Goal: Task Accomplishment & Management: Manage account settings

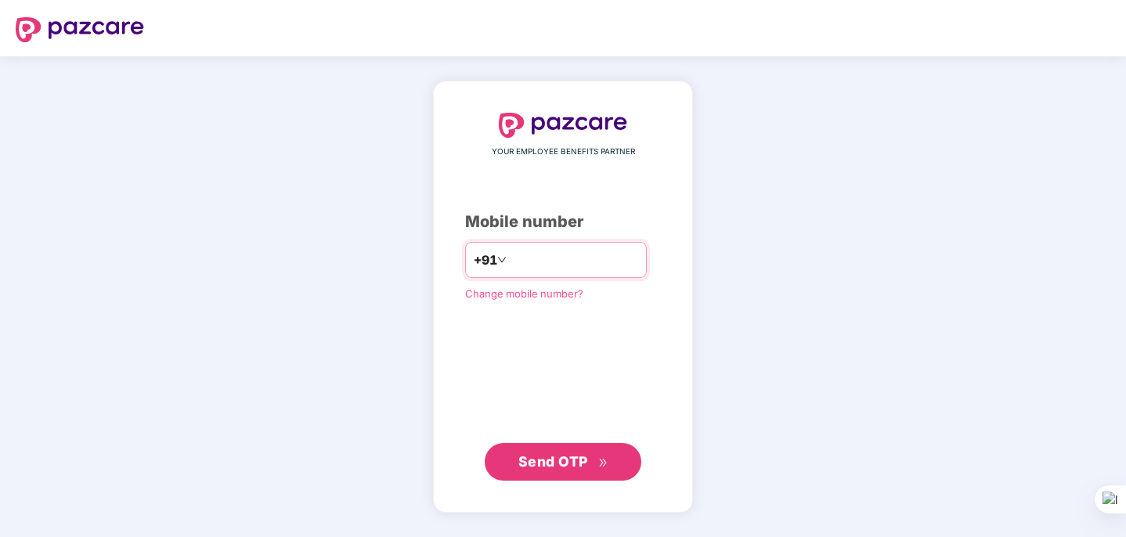
click at [546, 262] on input "number" at bounding box center [574, 259] width 128 height 25
type input "**********"
click at [555, 463] on span "Send OTP" at bounding box center [553, 461] width 70 height 16
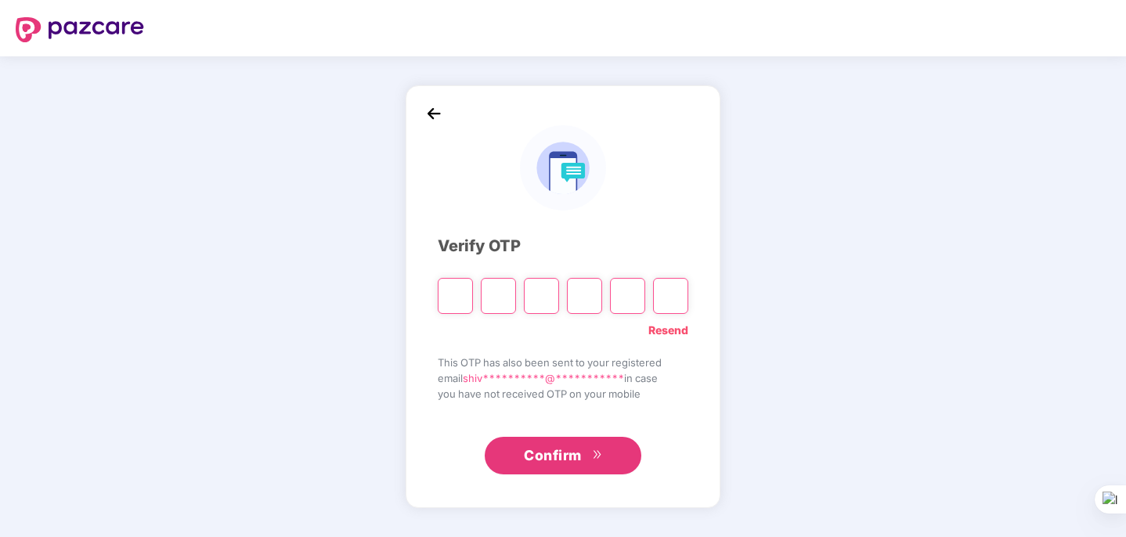
type input "*"
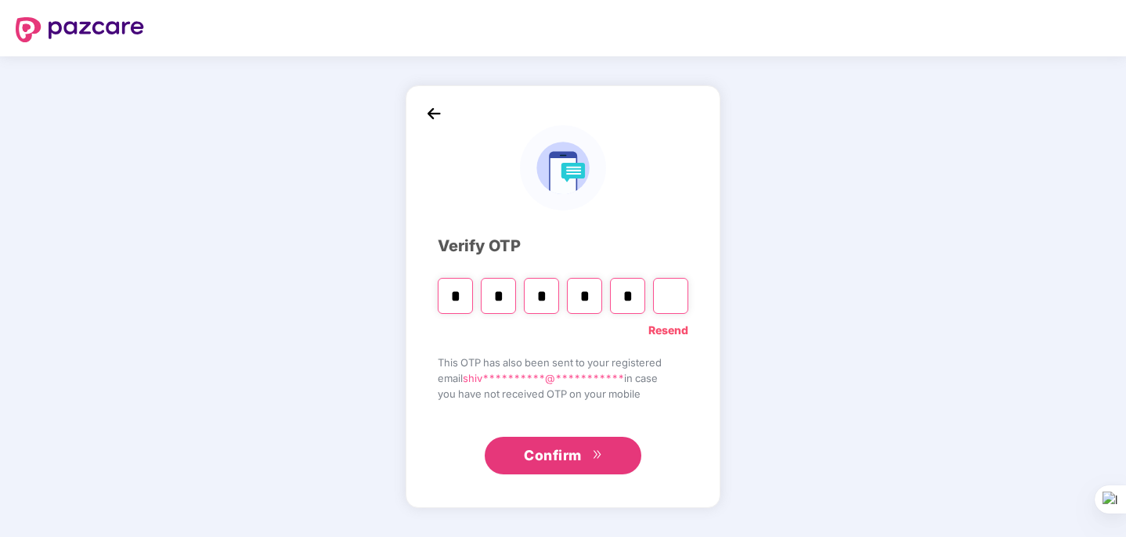
type input "*"
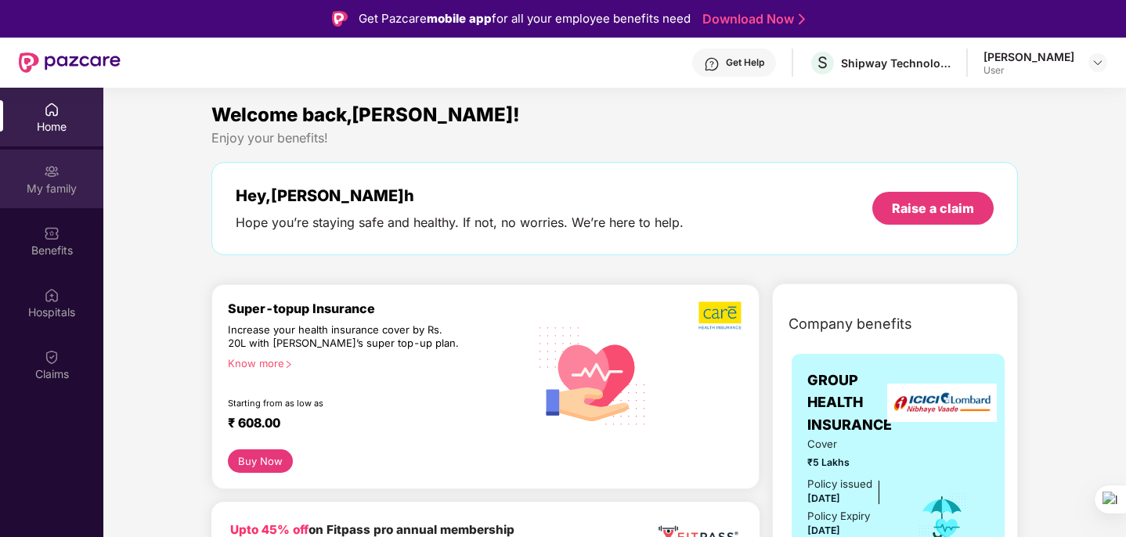
click at [27, 186] on div "My family" at bounding box center [51, 189] width 103 height 16
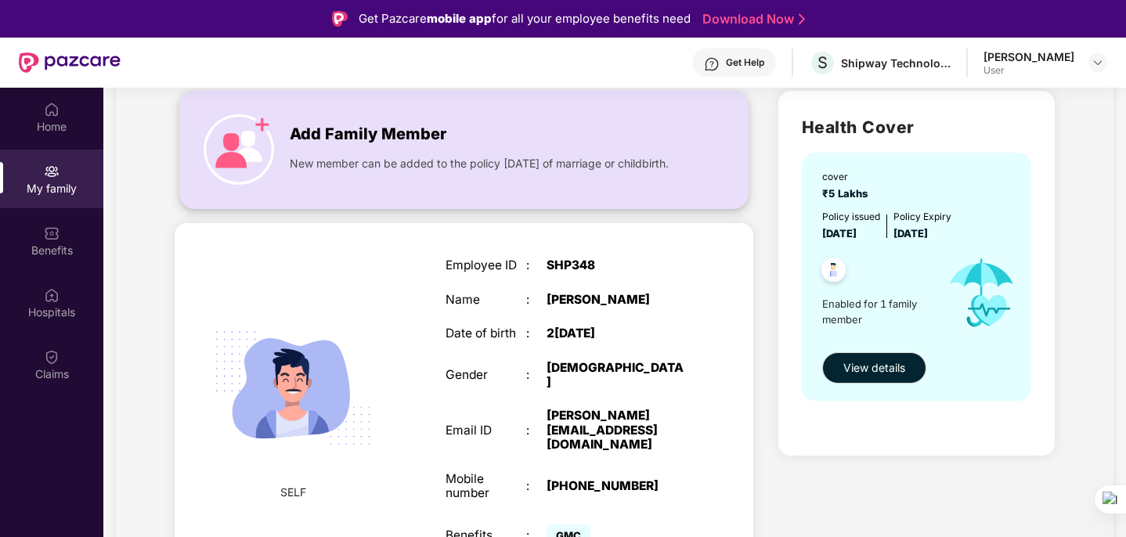
scroll to position [88, 0]
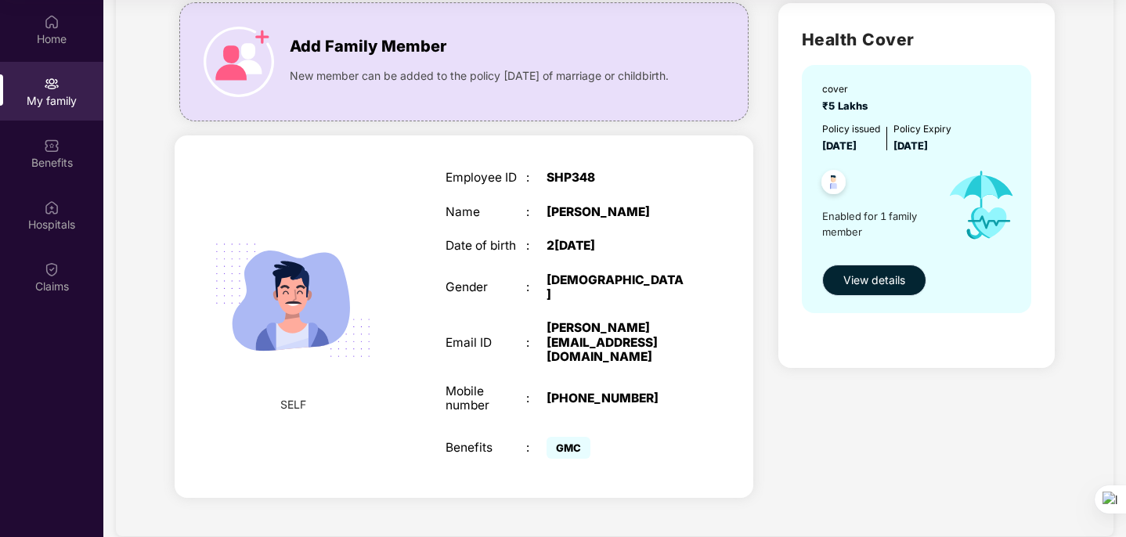
click at [868, 289] on button "View details" at bounding box center [874, 280] width 104 height 31
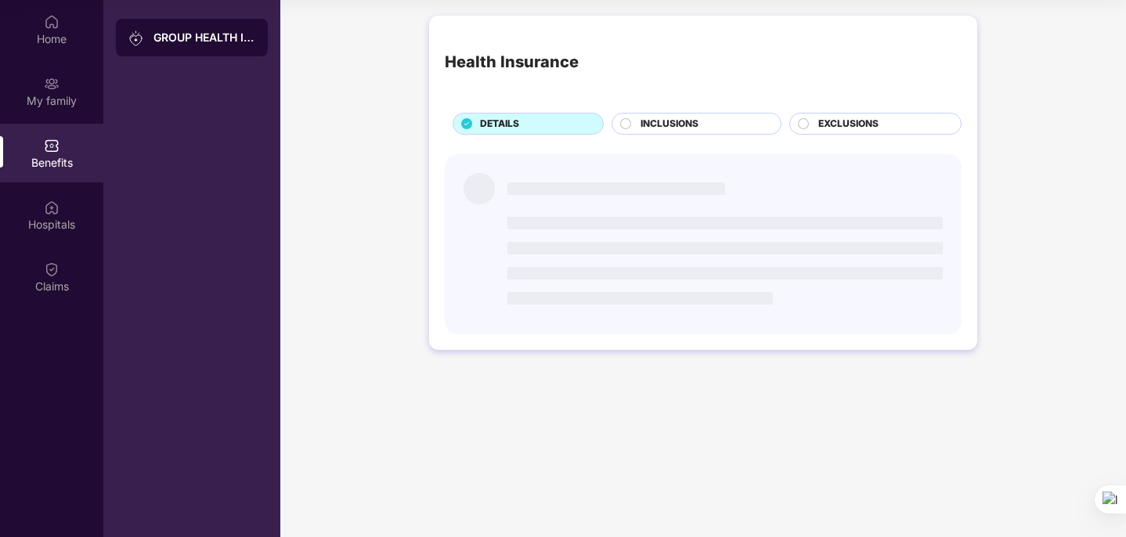
scroll to position [0, 0]
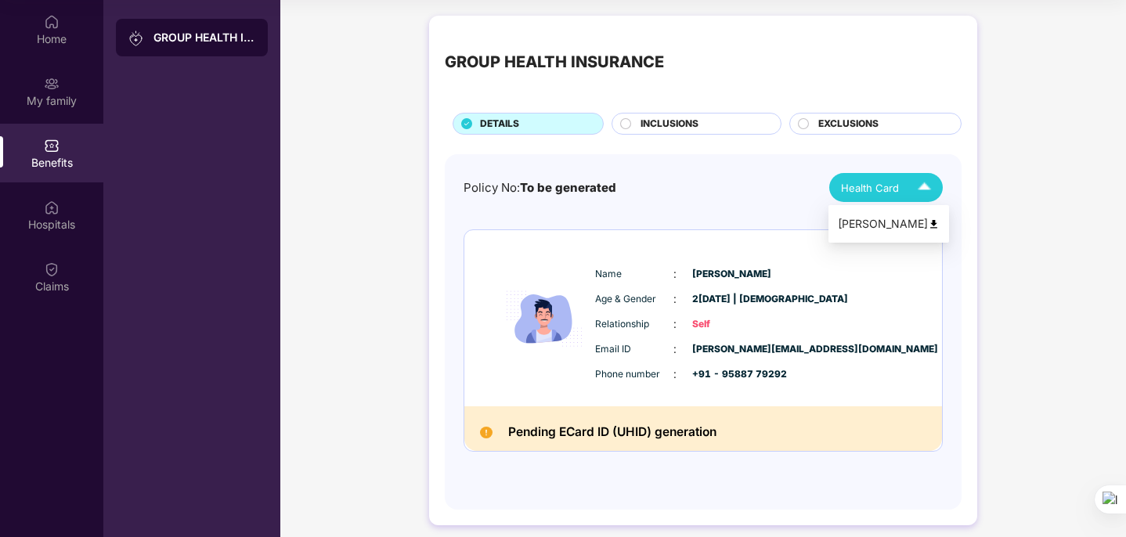
click at [930, 186] on img at bounding box center [924, 187] width 27 height 27
click at [692, 128] on span "INCLUSIONS" at bounding box center [670, 124] width 58 height 15
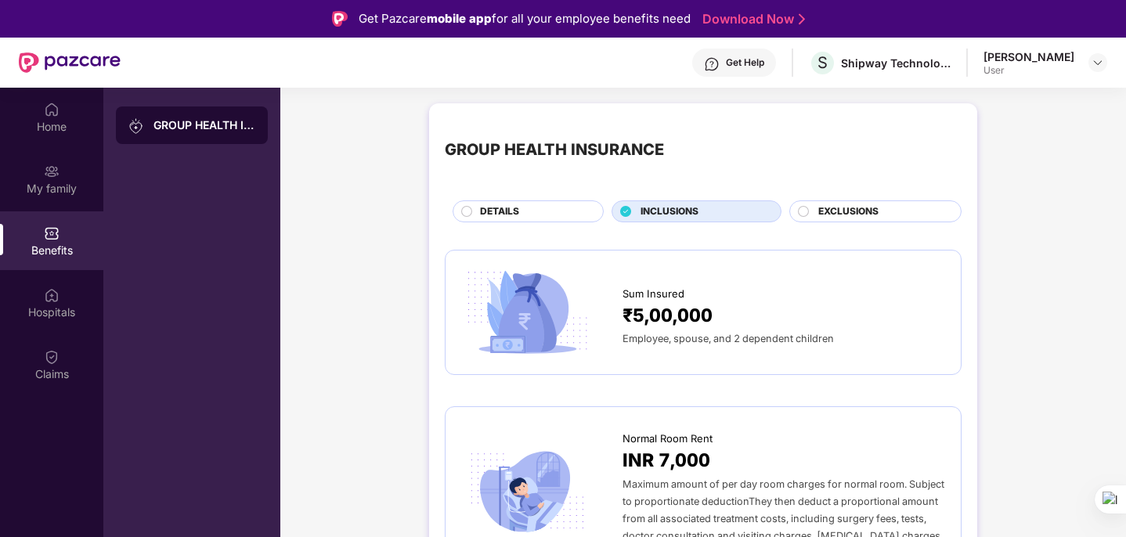
click at [841, 211] on span "EXCLUSIONS" at bounding box center [848, 211] width 60 height 15
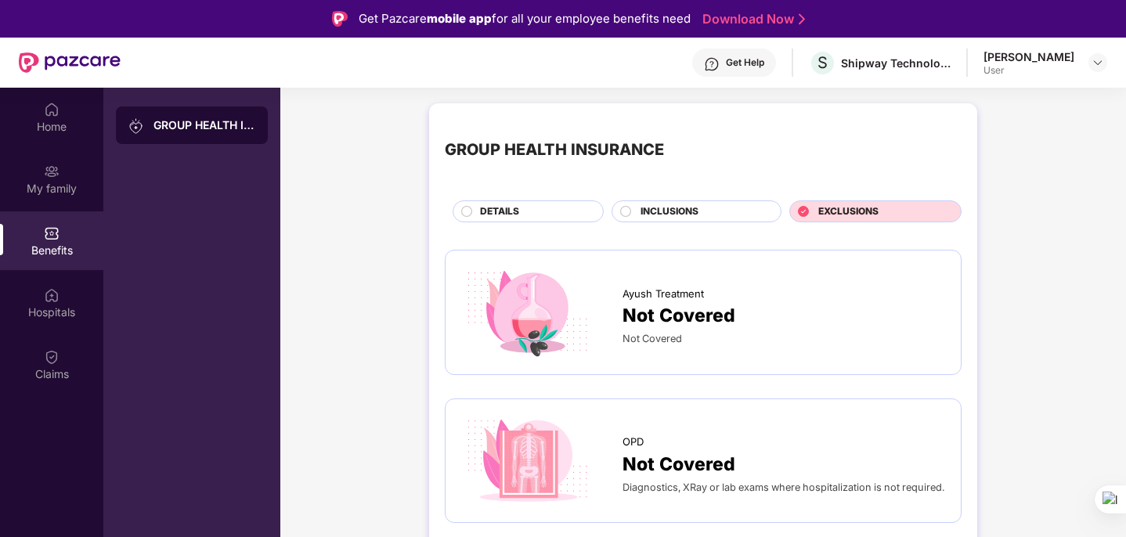
click at [537, 215] on div "DETAILS" at bounding box center [533, 212] width 123 height 17
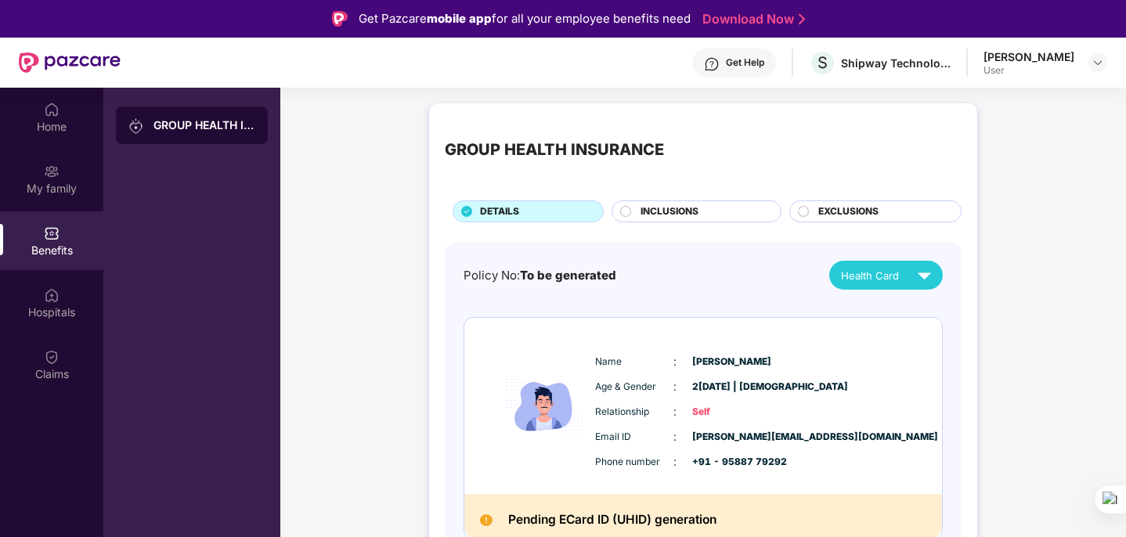
click at [824, 205] on span "EXCLUSIONS" at bounding box center [848, 211] width 60 height 15
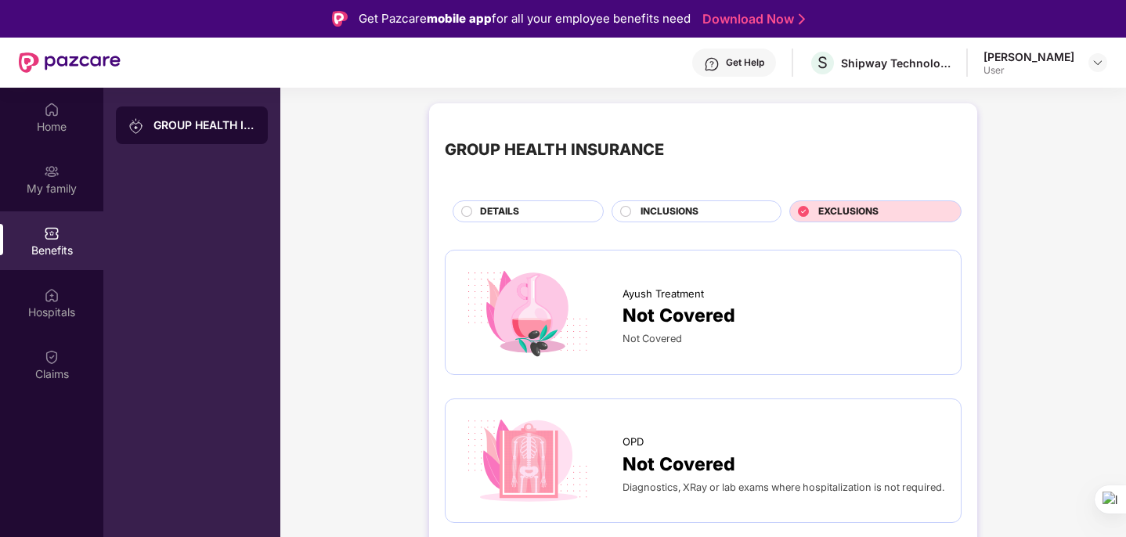
click at [489, 216] on span "DETAILS" at bounding box center [499, 211] width 39 height 15
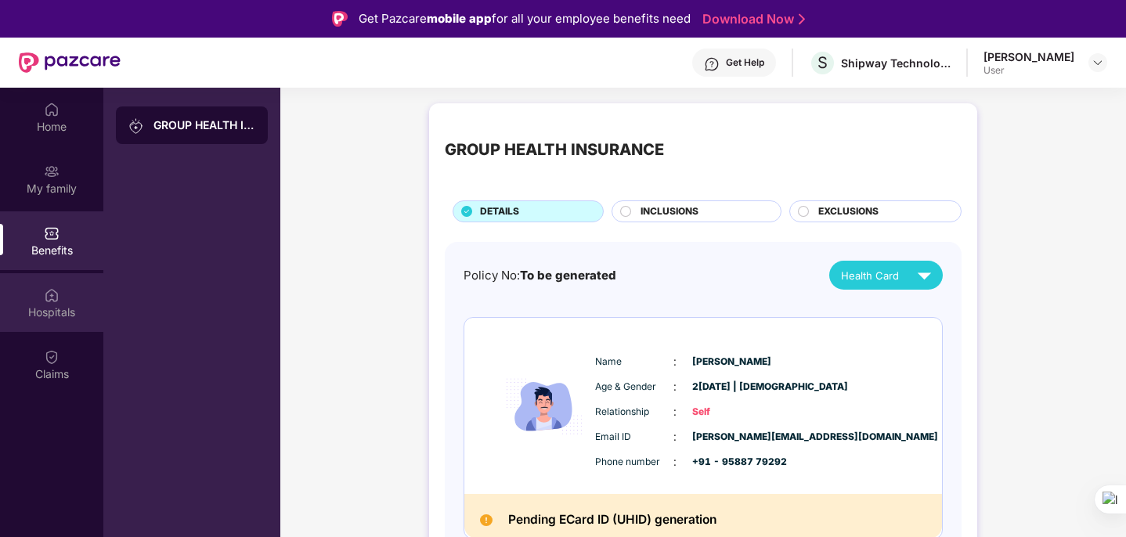
click at [70, 295] on div "Hospitals" at bounding box center [51, 302] width 103 height 59
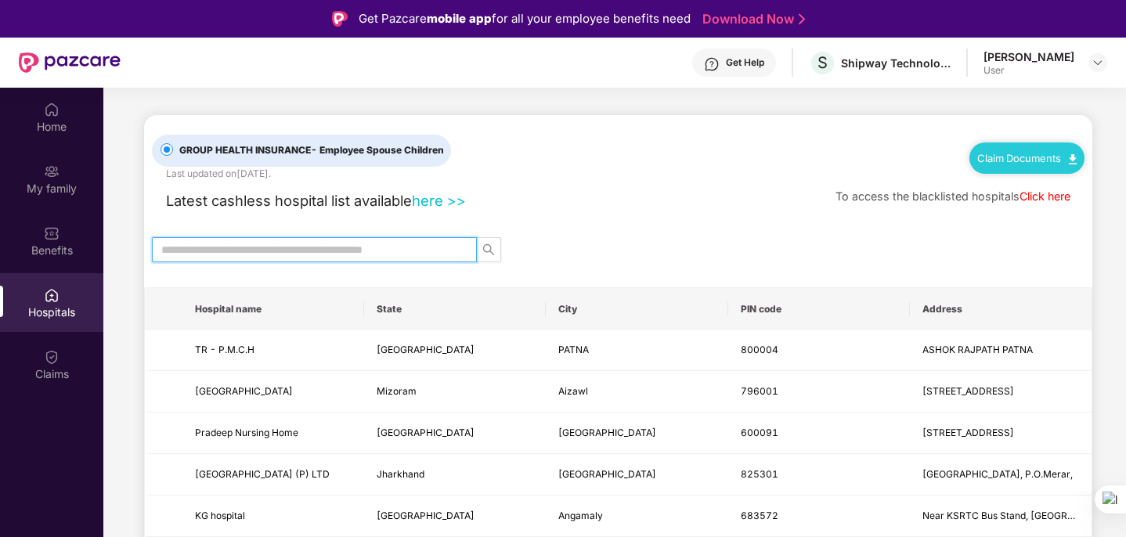
click at [336, 255] on input "text" at bounding box center [308, 249] width 294 height 17
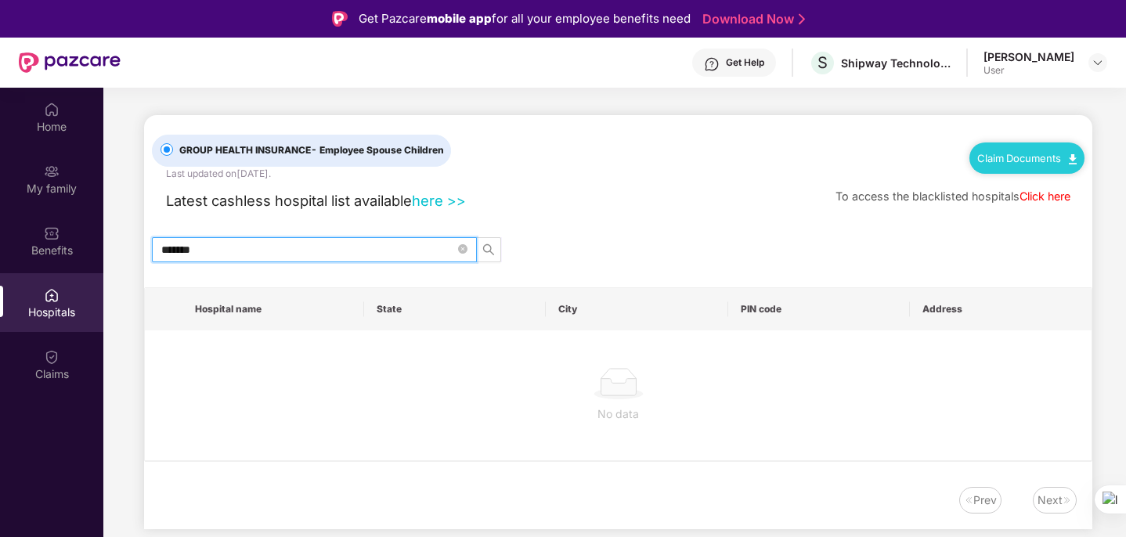
type input "******"
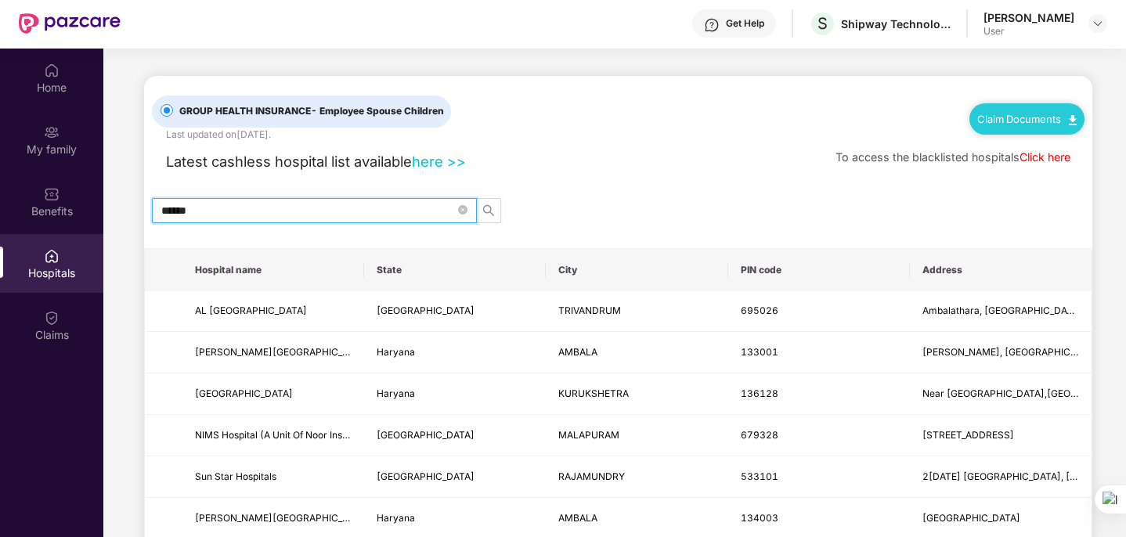
click at [291, 204] on input "******" at bounding box center [308, 210] width 294 height 17
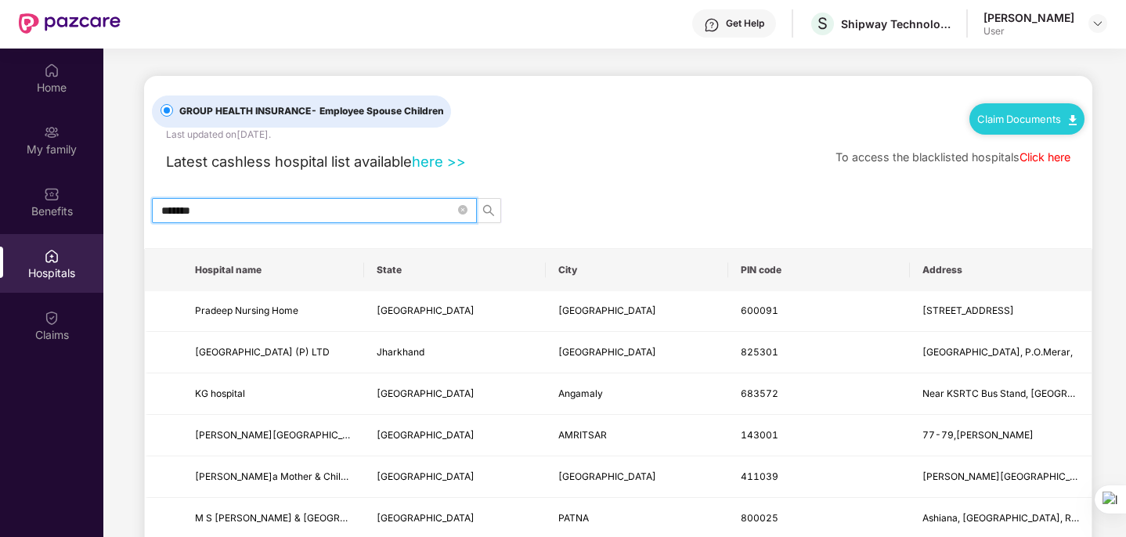
type input "********"
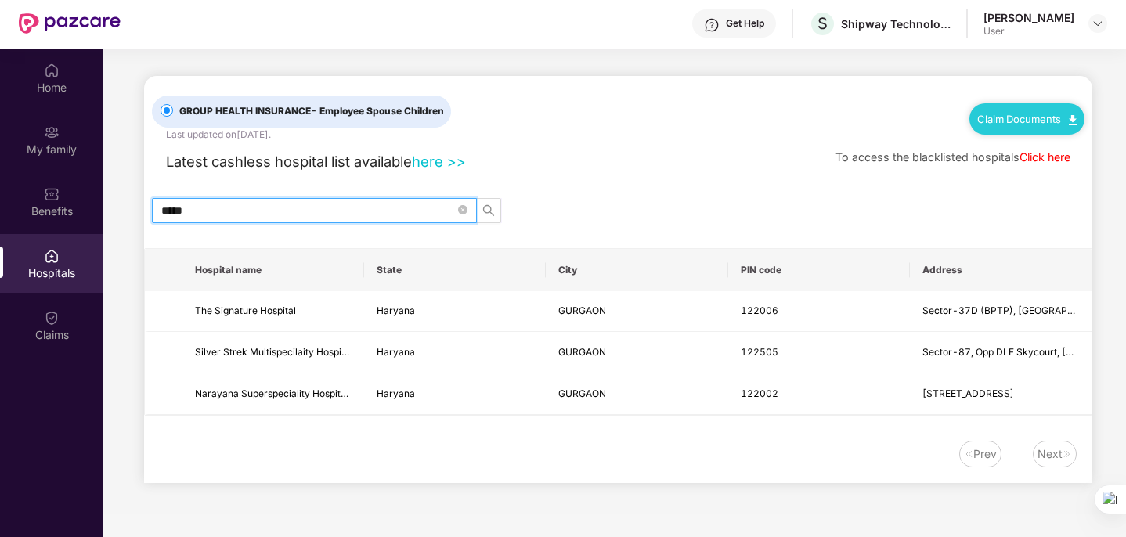
type input "******"
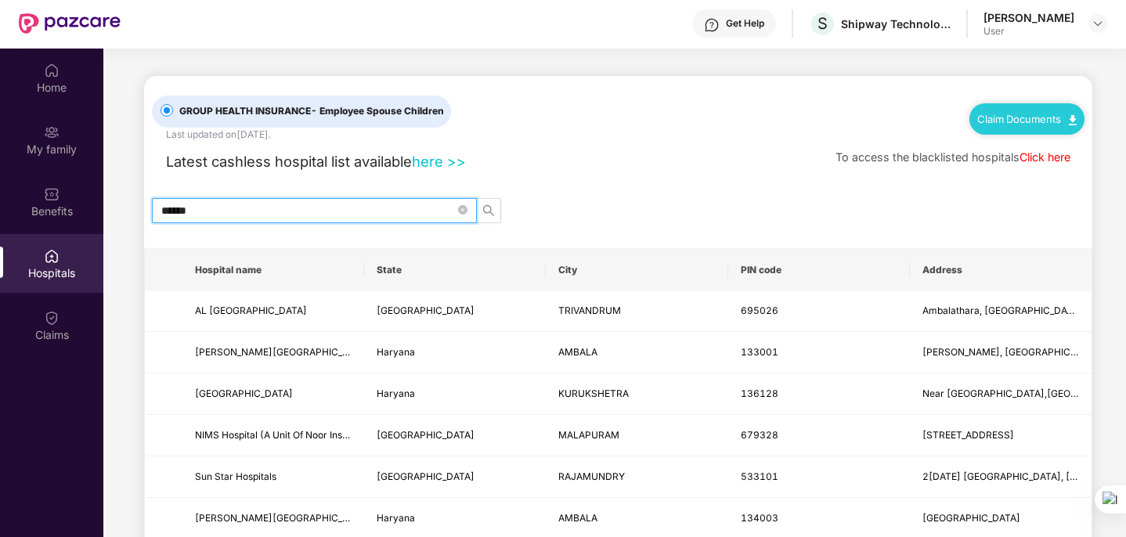
click at [409, 210] on input "******" at bounding box center [308, 210] width 294 height 17
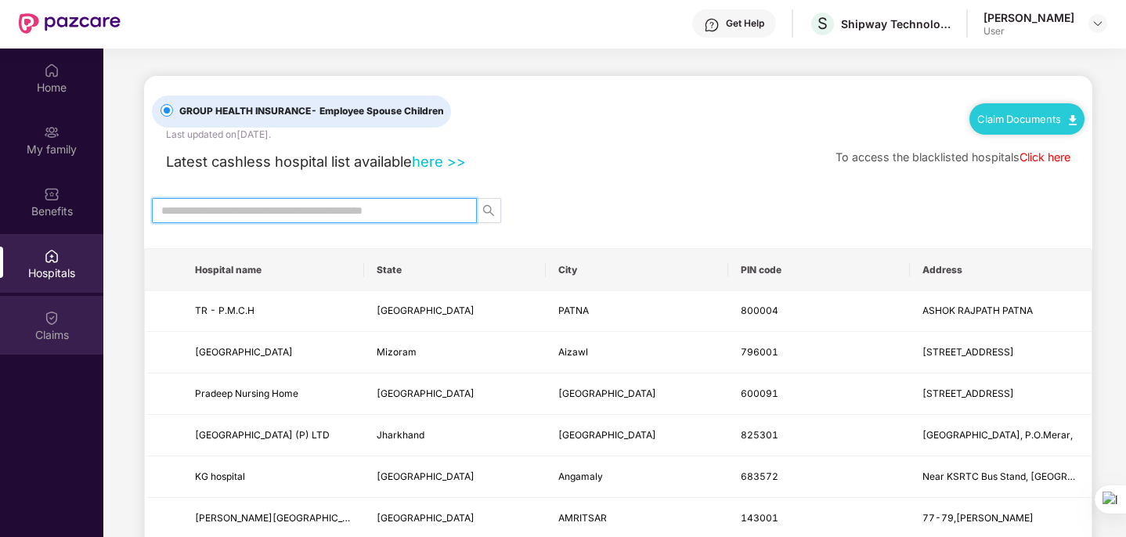
click at [60, 334] on div "Claims" at bounding box center [51, 335] width 103 height 16
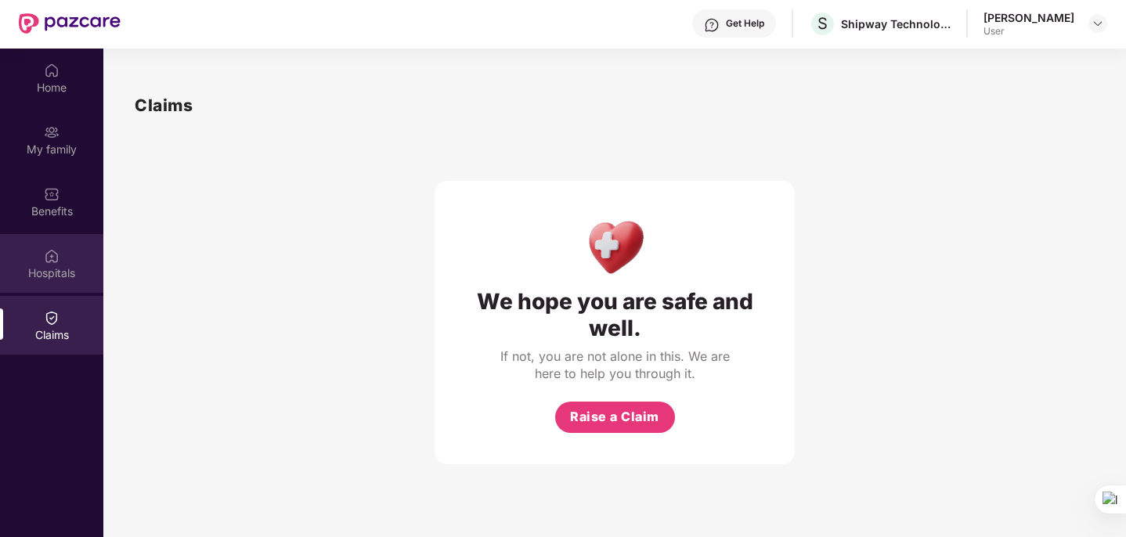
click at [74, 292] on div "Hospitals" at bounding box center [51, 263] width 103 height 59
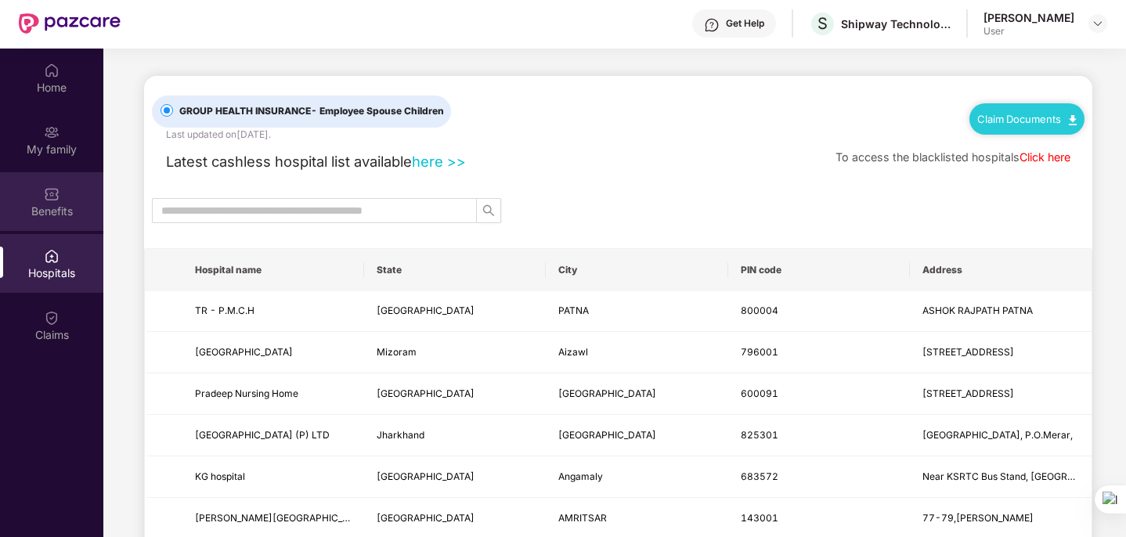
click at [67, 205] on div "Benefits" at bounding box center [51, 212] width 103 height 16
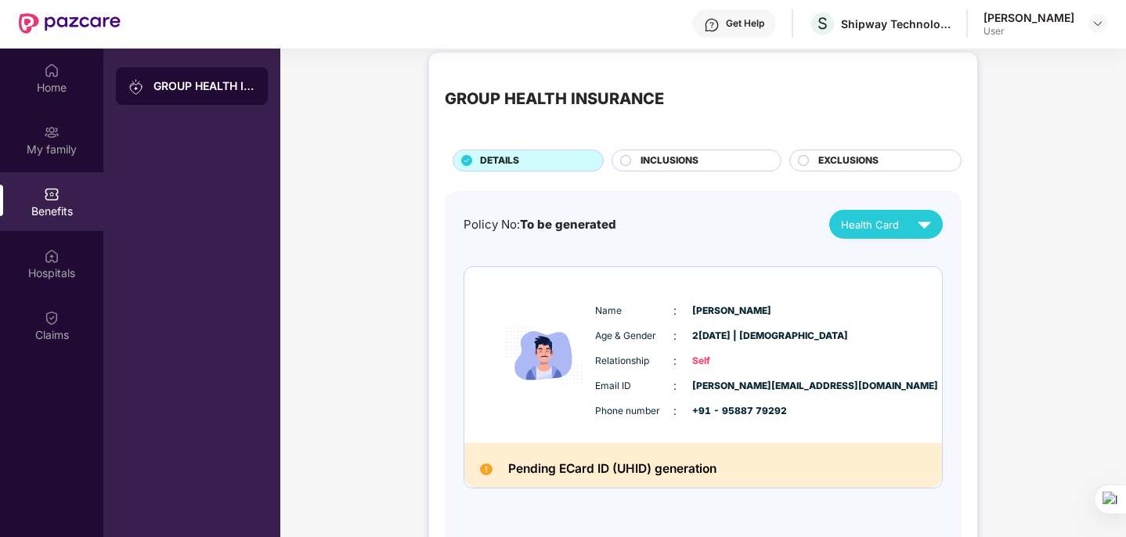
scroll to position [88, 0]
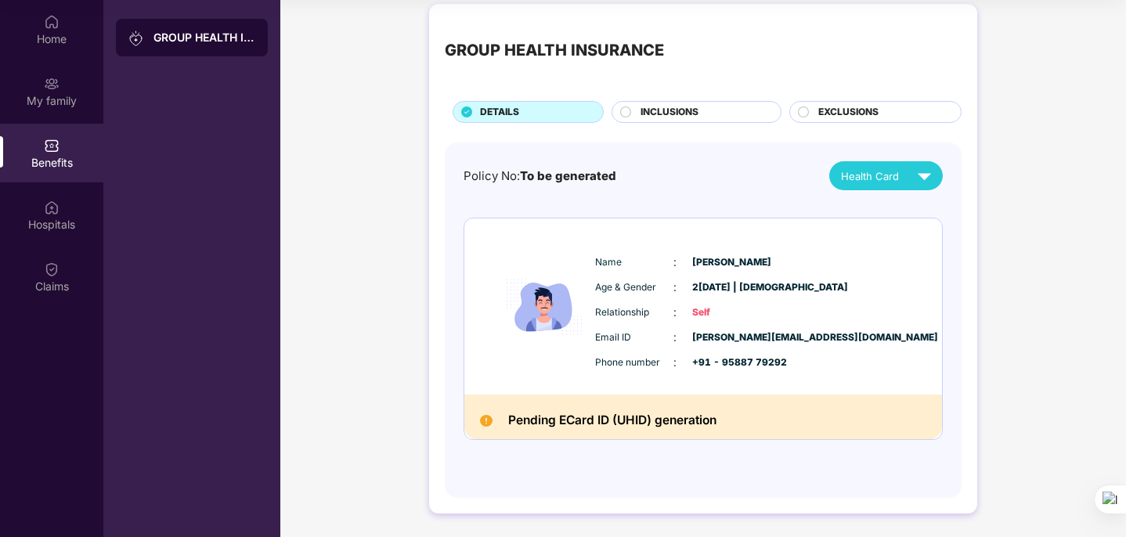
click at [611, 417] on h2 "Pending ECard ID (UHID) generation" at bounding box center [612, 420] width 208 height 21
click at [697, 430] on h2 "Pending ECard ID (UHID) generation" at bounding box center [612, 420] width 208 height 21
click at [484, 421] on img at bounding box center [486, 421] width 13 height 13
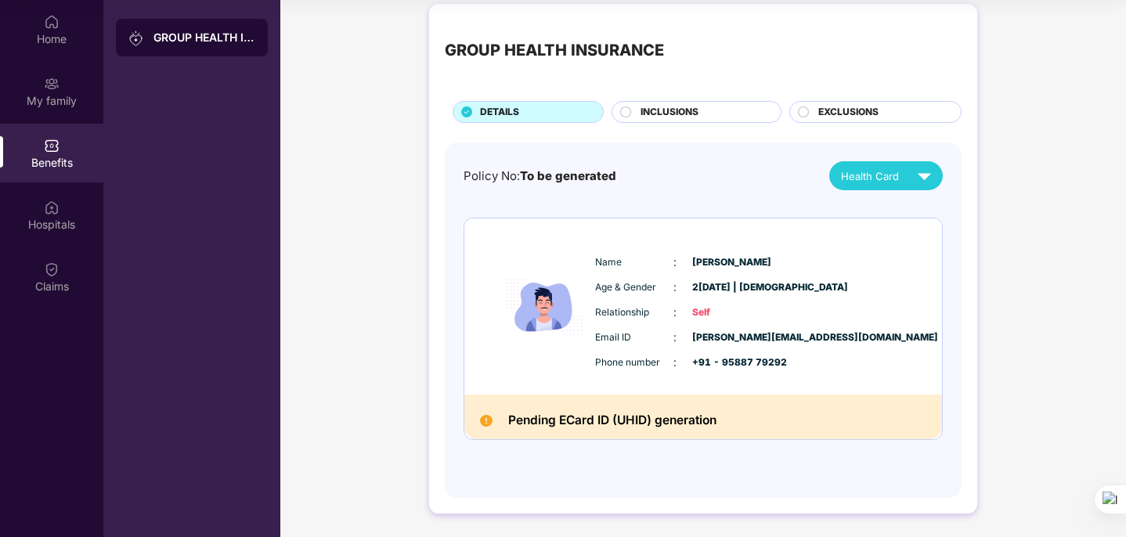
click at [702, 315] on span "Self" at bounding box center [731, 312] width 78 height 15
click at [75, 95] on div "My family" at bounding box center [51, 100] width 103 height 16
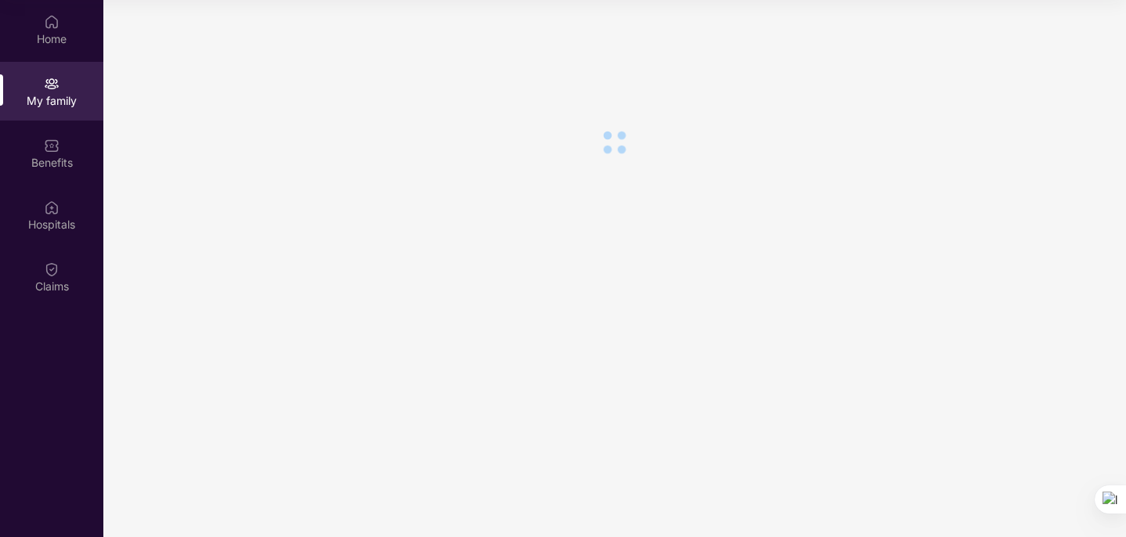
click at [50, 90] on img at bounding box center [52, 84] width 16 height 16
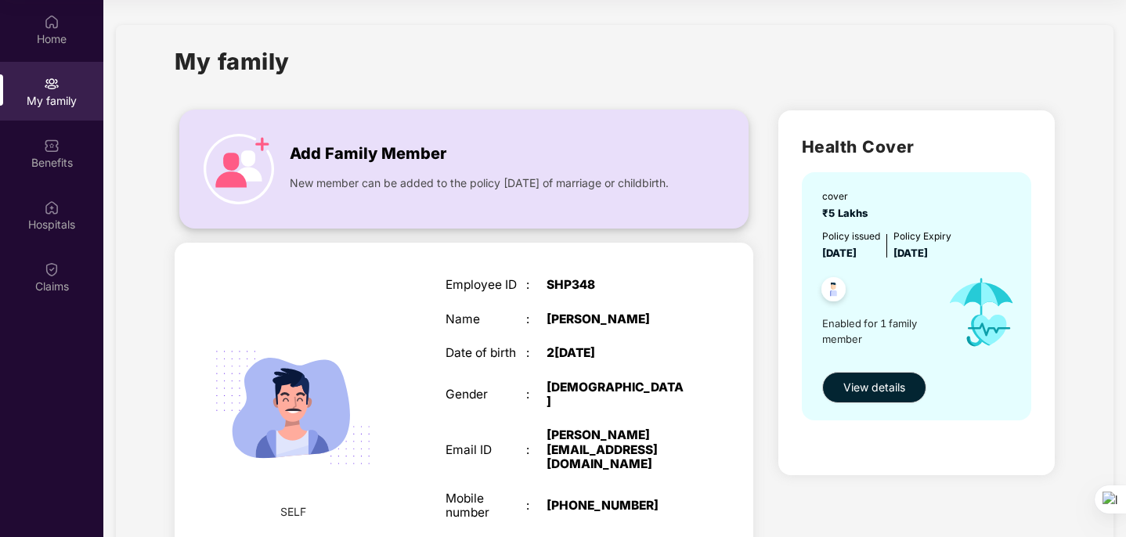
click at [256, 153] on img at bounding box center [239, 169] width 70 height 70
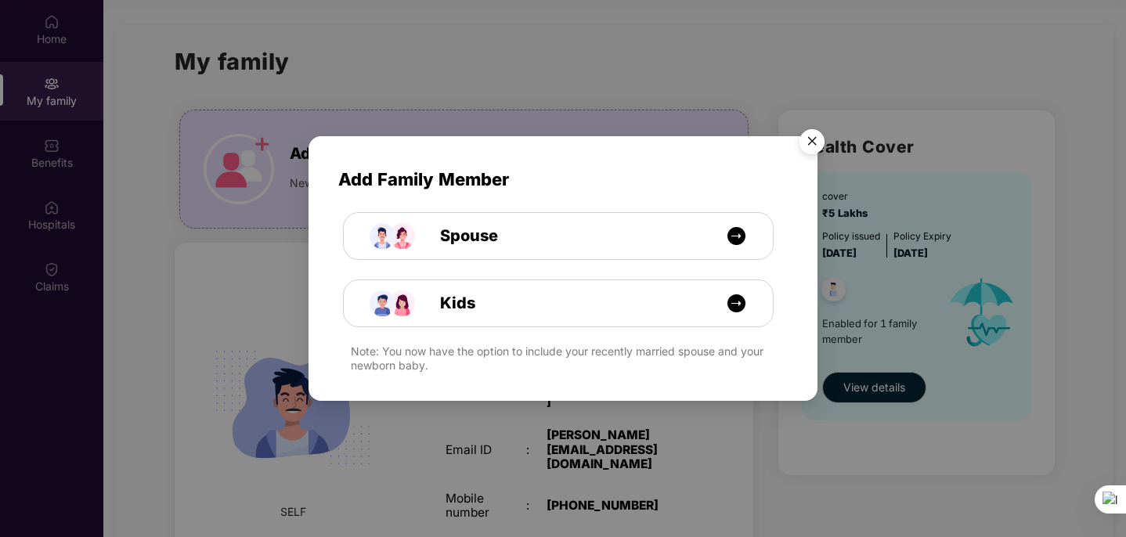
click at [811, 139] on img "Close" at bounding box center [812, 144] width 44 height 44
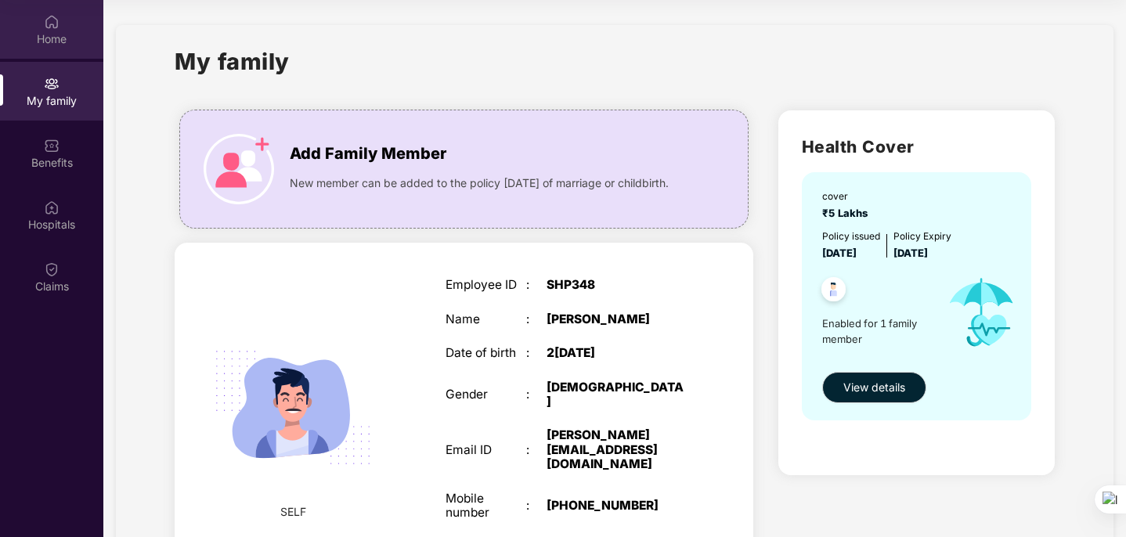
click at [72, 31] on div "Home" at bounding box center [51, 39] width 103 height 16
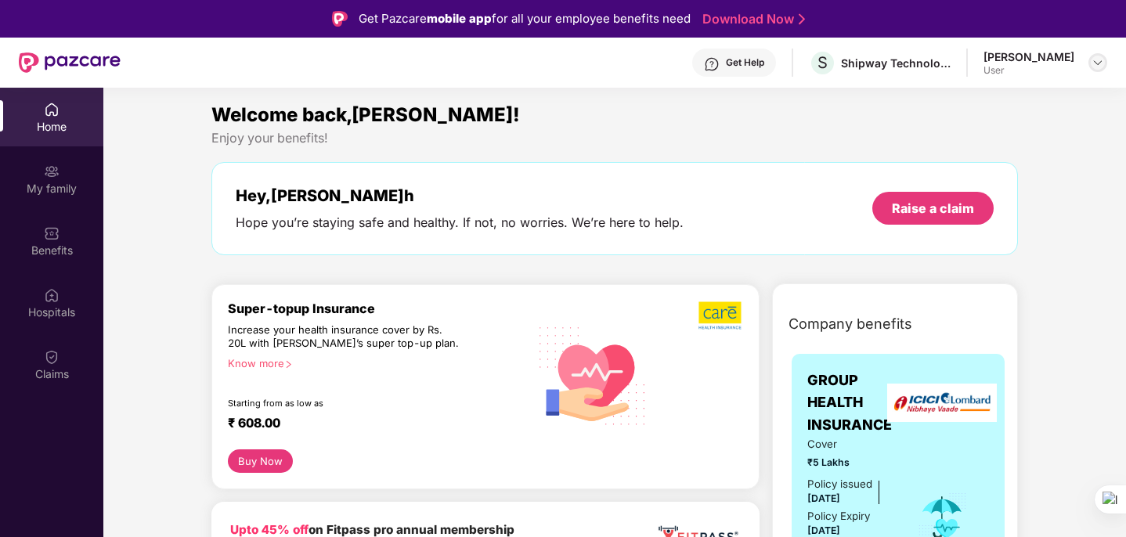
click at [1100, 59] on img at bounding box center [1098, 62] width 13 height 13
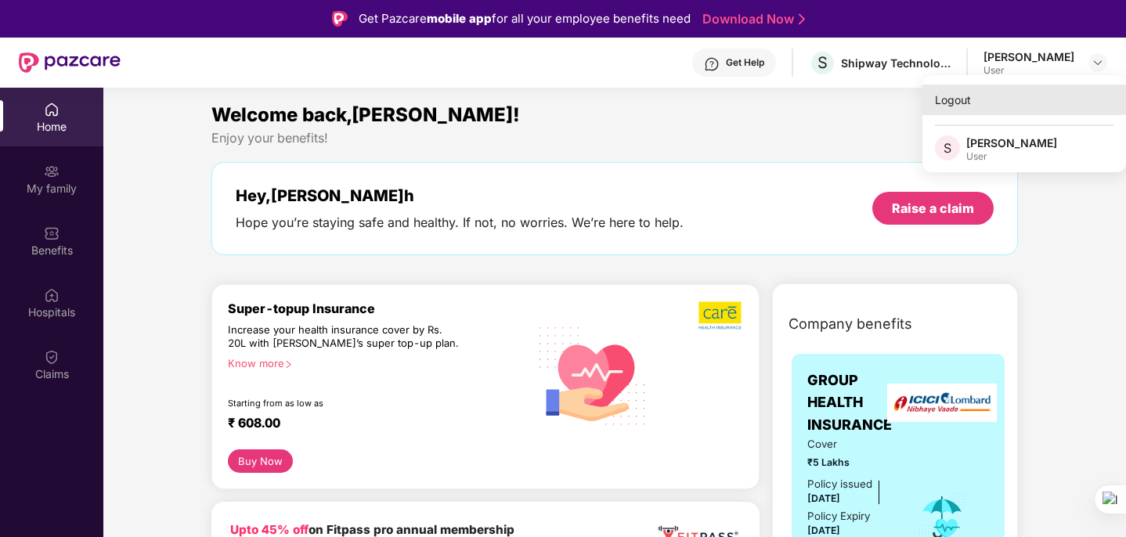
click at [988, 98] on div "Logout" at bounding box center [1025, 100] width 204 height 31
